Goal: Task Accomplishment & Management: Use online tool/utility

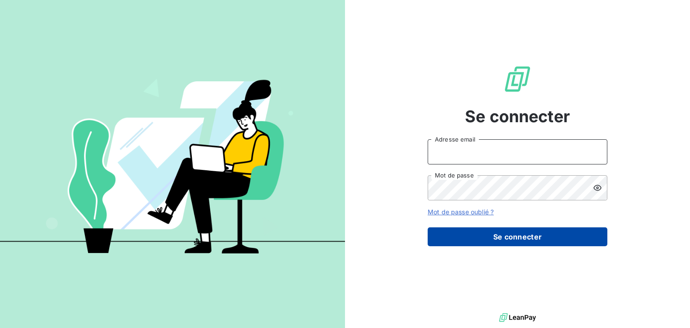
type input "[EMAIL_ADDRESS][DOMAIN_NAME]"
click at [547, 235] on button "Se connecter" at bounding box center [517, 236] width 180 height 19
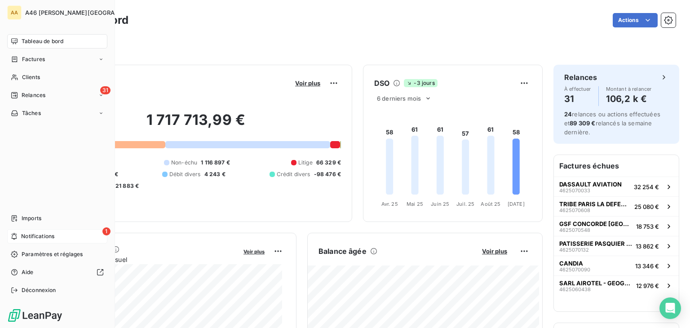
click at [34, 233] on span "Notifications" at bounding box center [37, 236] width 33 height 8
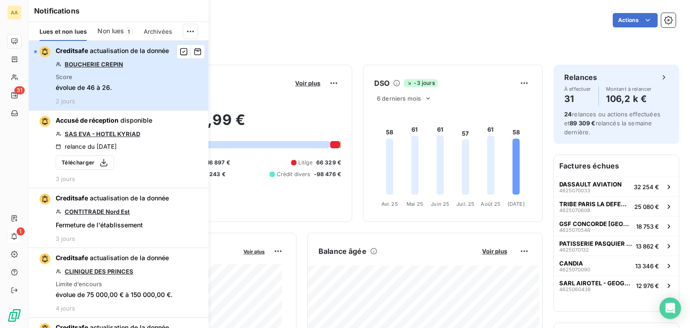
click at [37, 49] on div "button" at bounding box center [42, 51] width 16 height 11
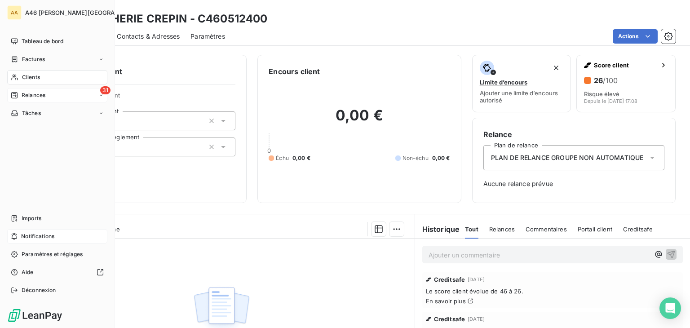
click at [25, 91] on span "Relances" at bounding box center [34, 95] width 24 height 8
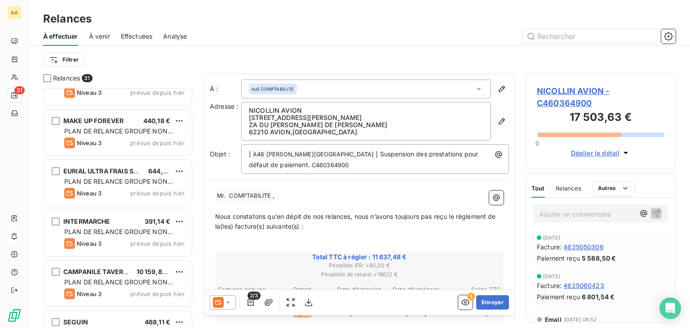
scroll to position [539, 0]
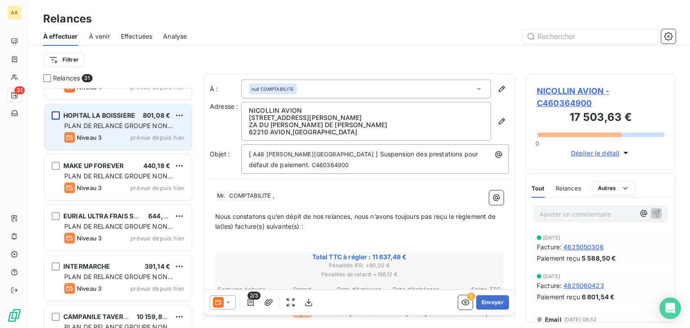
click at [56, 113] on div "grid" at bounding box center [56, 115] width 8 height 8
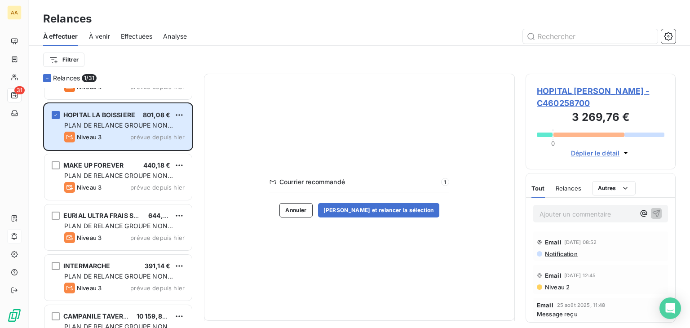
scroll to position [539, 0]
click at [54, 164] on div "SARL AIROTEL - GEOGRAPHOTEL 25 195,15 € PLAN DE RELANCE GROUPE NON AUTOMATIQUE …" at bounding box center [118, 208] width 150 height 240
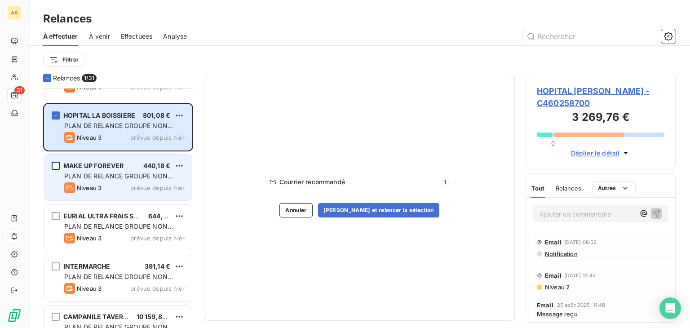
click at [54, 164] on div "grid" at bounding box center [56, 166] width 8 height 8
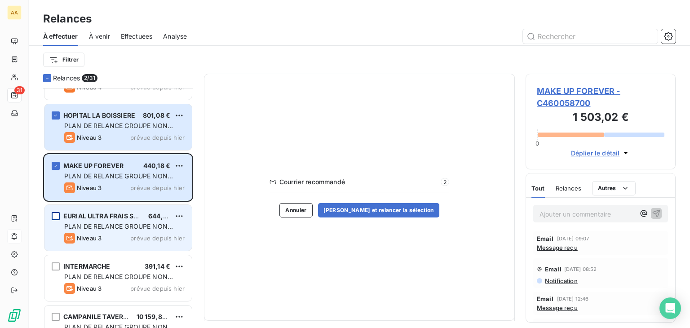
click at [57, 213] on div "grid" at bounding box center [56, 216] width 8 height 8
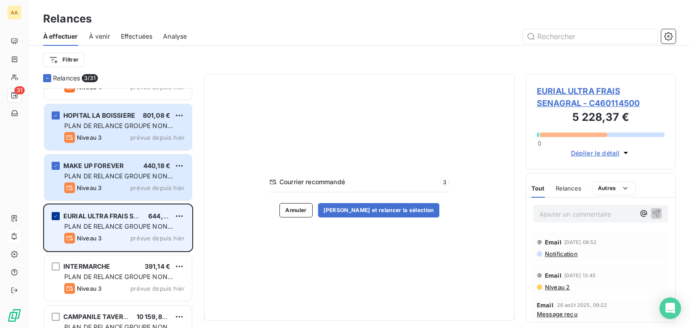
scroll to position [674, 0]
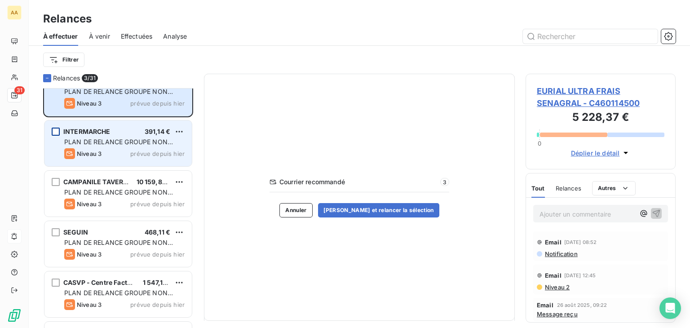
click at [56, 128] on div "grid" at bounding box center [56, 132] width 8 height 8
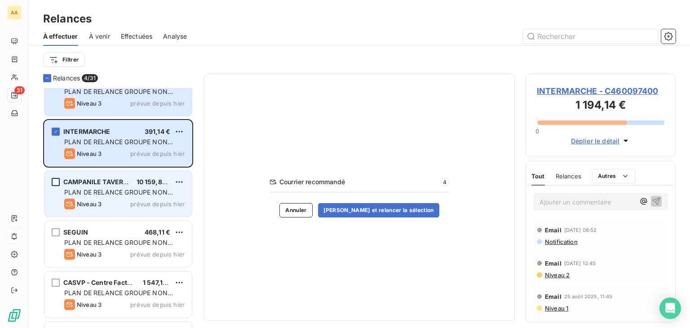
click at [56, 181] on div "grid" at bounding box center [56, 182] width 8 height 8
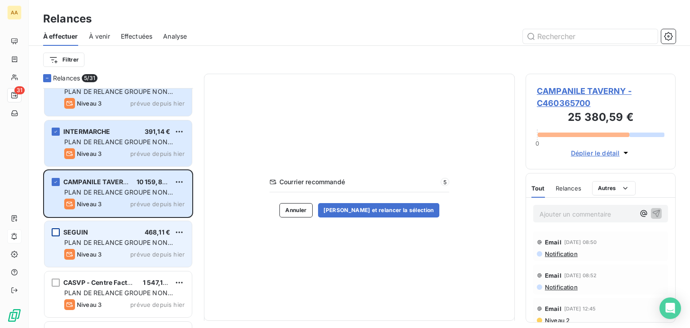
click at [57, 232] on div "grid" at bounding box center [56, 232] width 8 height 8
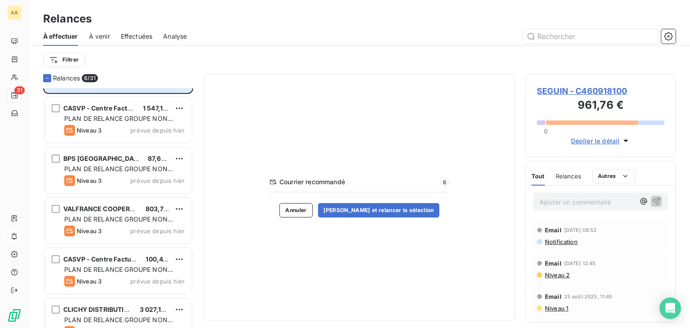
scroll to position [853, 0]
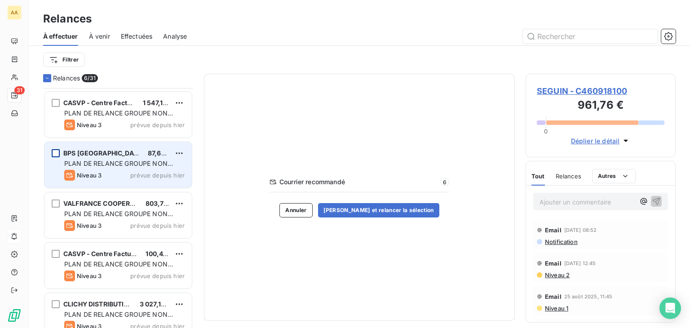
click at [56, 149] on div "grid" at bounding box center [56, 153] width 8 height 8
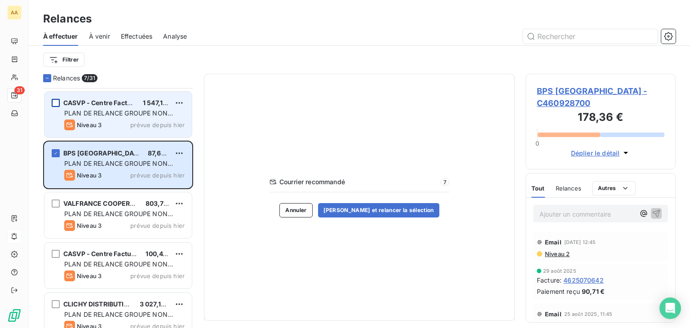
click at [59, 101] on div "grid" at bounding box center [56, 103] width 8 height 8
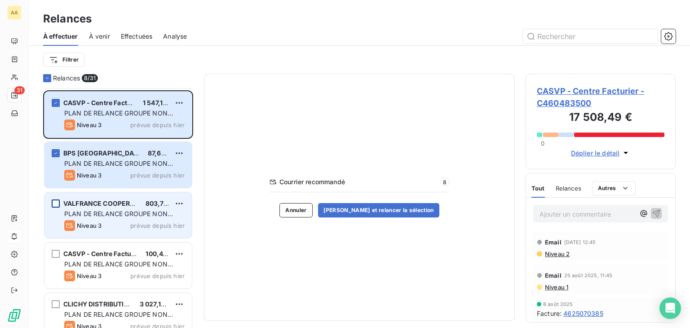
click at [57, 205] on div "grid" at bounding box center [56, 203] width 8 height 8
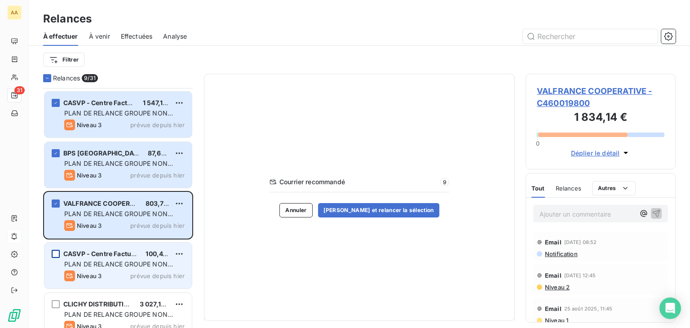
click at [58, 252] on div "grid" at bounding box center [56, 254] width 8 height 8
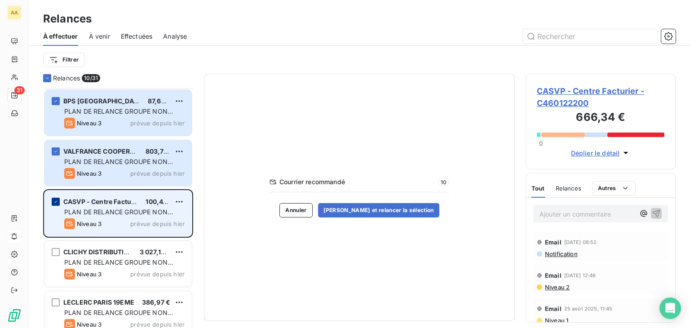
scroll to position [988, 0]
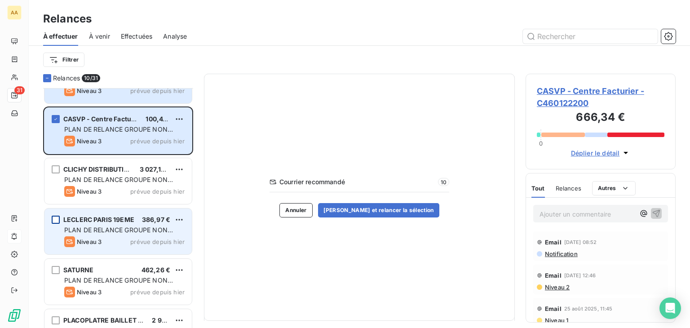
click at [54, 218] on div "grid" at bounding box center [56, 220] width 8 height 8
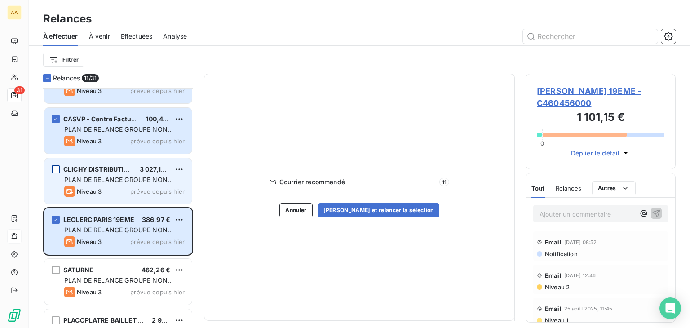
click at [56, 165] on div "grid" at bounding box center [56, 169] width 8 height 8
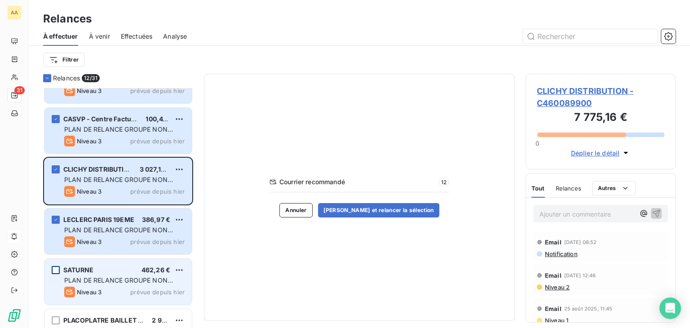
click at [58, 268] on div "grid" at bounding box center [56, 270] width 8 height 8
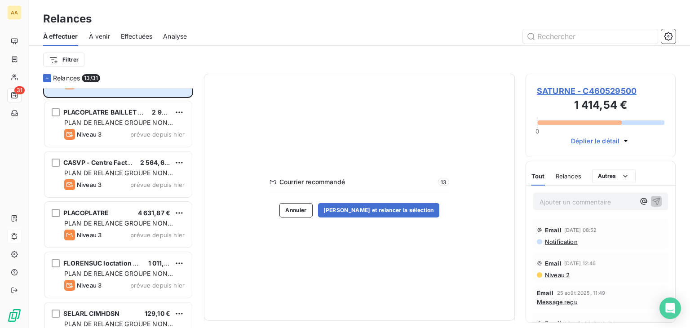
scroll to position [1212, 0]
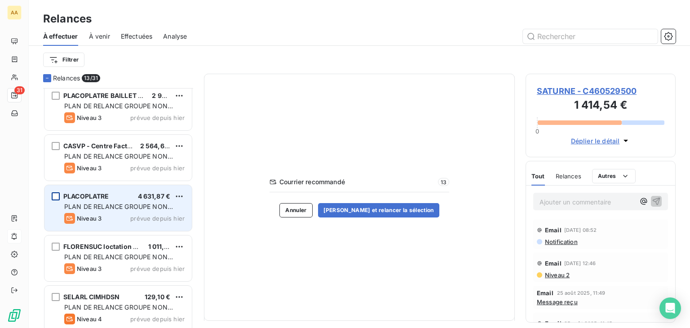
click at [57, 198] on div "grid" at bounding box center [56, 196] width 8 height 8
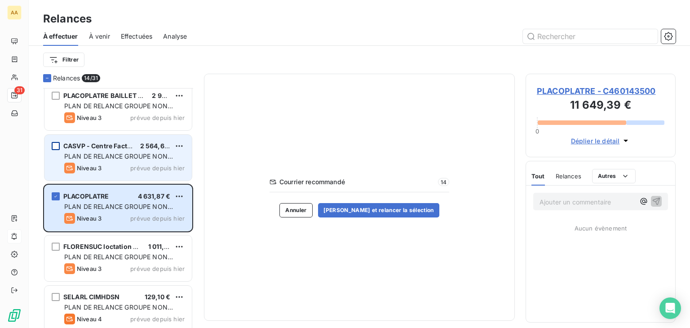
click at [55, 144] on div "grid" at bounding box center [56, 146] width 8 height 8
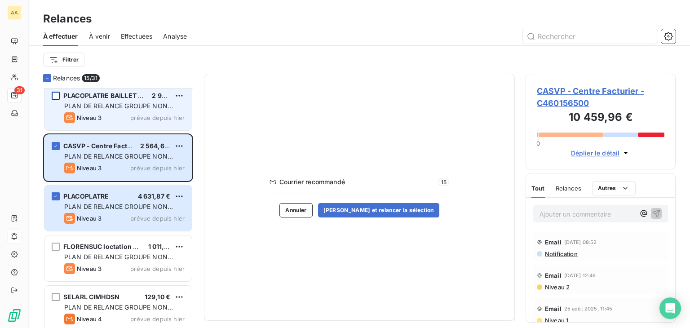
click at [58, 94] on div "grid" at bounding box center [56, 96] width 8 height 8
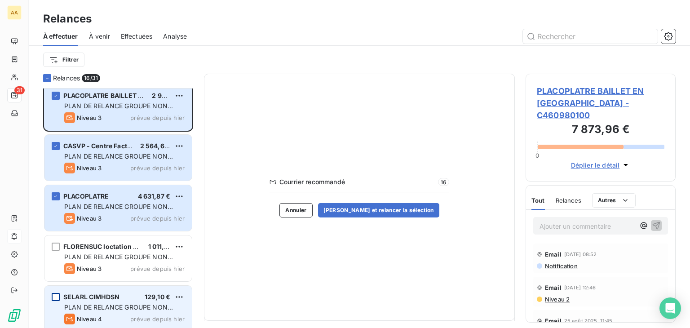
click at [55, 295] on div "grid" at bounding box center [56, 297] width 8 height 8
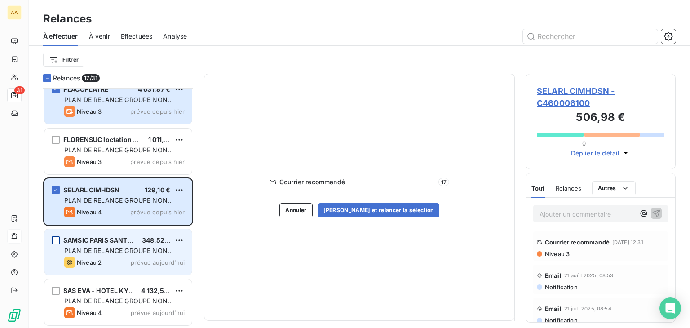
click at [54, 236] on div "grid" at bounding box center [56, 240] width 8 height 8
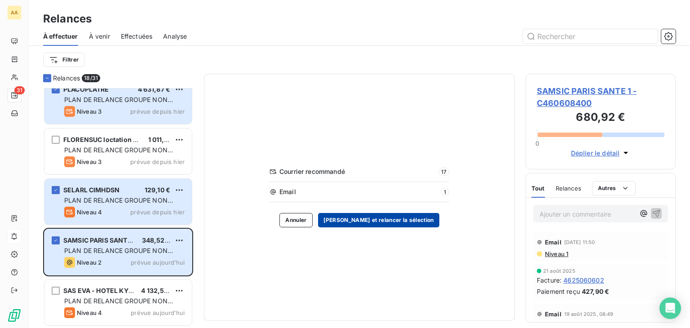
click at [375, 221] on button "[PERSON_NAME] et relancer la sélection" at bounding box center [378, 220] width 121 height 14
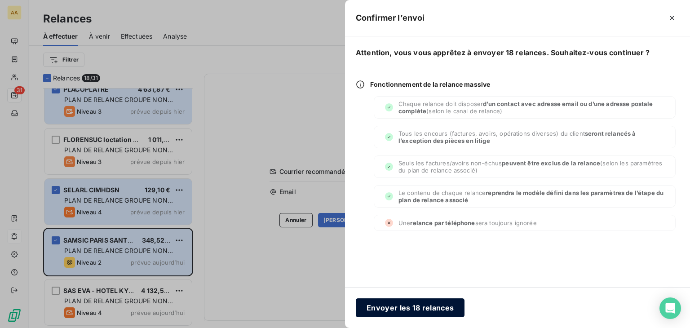
click at [423, 306] on button "Envoyer les 18 relances" at bounding box center [410, 307] width 109 height 19
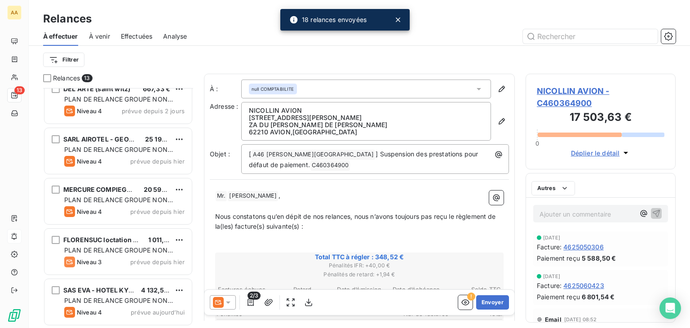
scroll to position [414, 0]
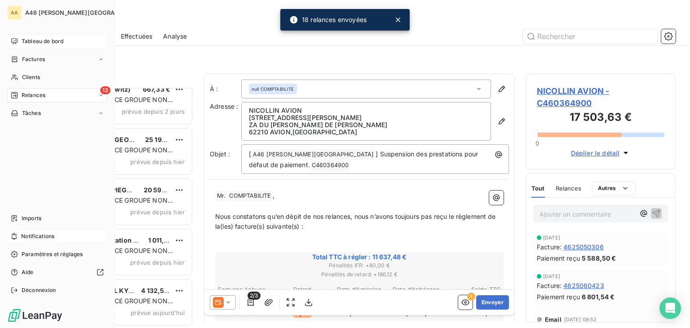
click at [45, 43] on span "Tableau de bord" at bounding box center [43, 41] width 42 height 8
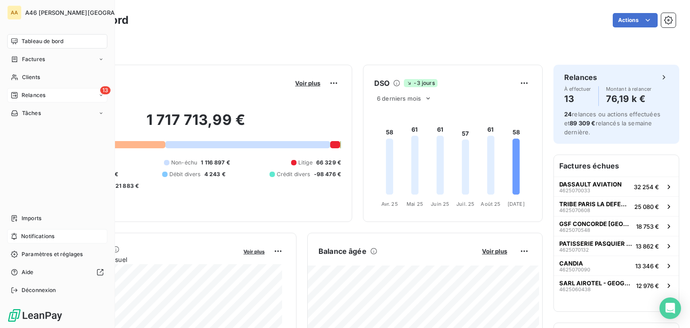
click at [36, 93] on span "Relances" at bounding box center [34, 95] width 24 height 8
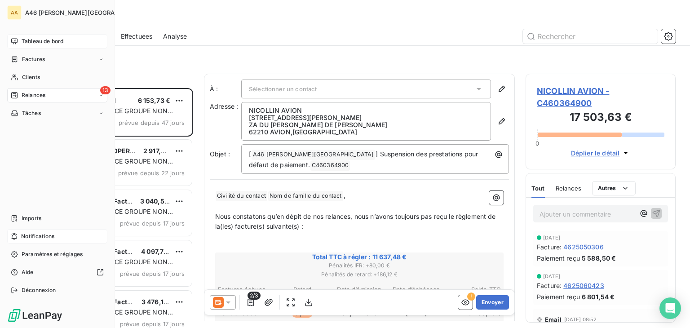
click at [23, 40] on span "Tableau de bord" at bounding box center [43, 41] width 42 height 8
